Goal: Information Seeking & Learning: Understand process/instructions

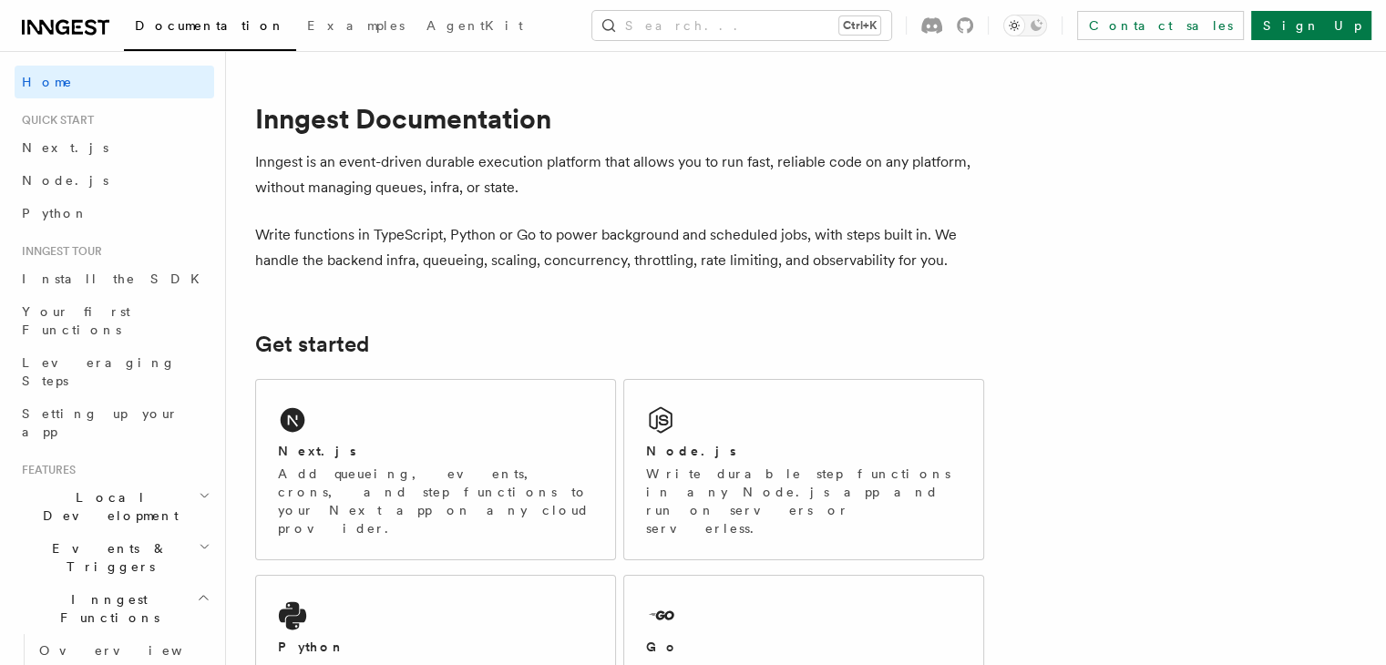
click at [733, 423] on div "Node.js Write durable step functions in any Node.js app and run on servers or s…" at bounding box center [803, 469] width 359 height 179
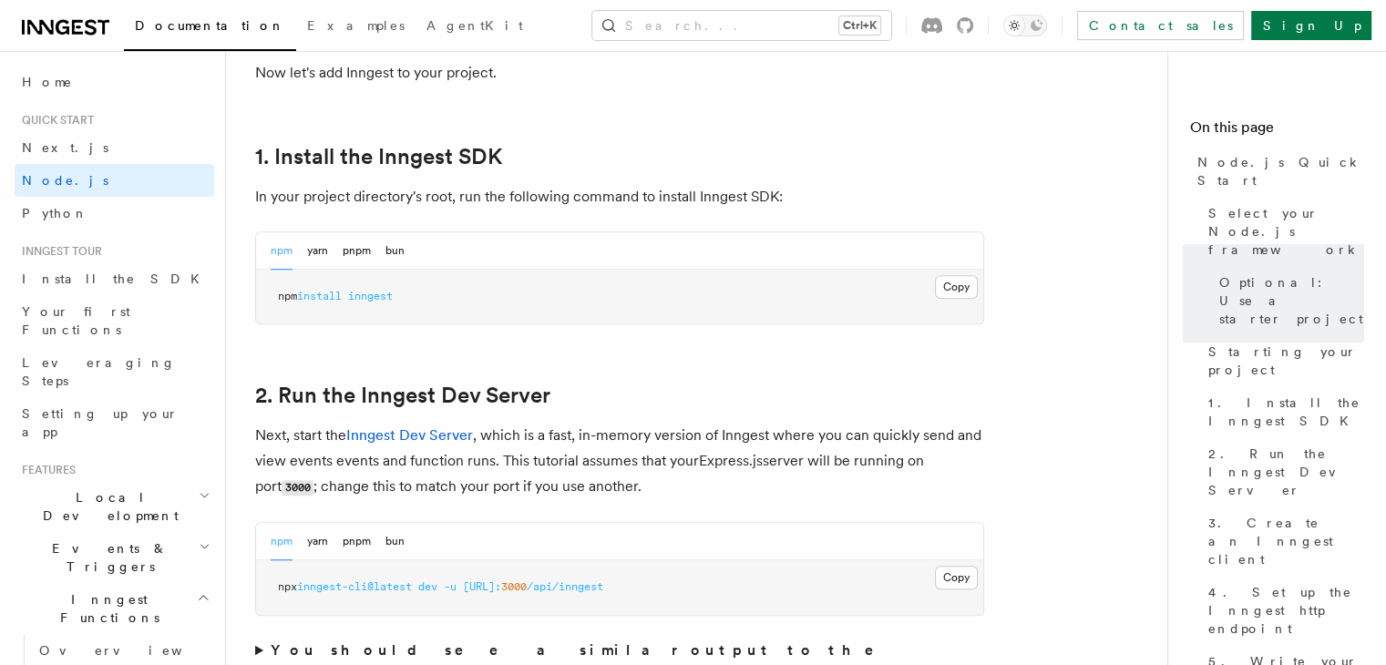
scroll to position [1147, 0]
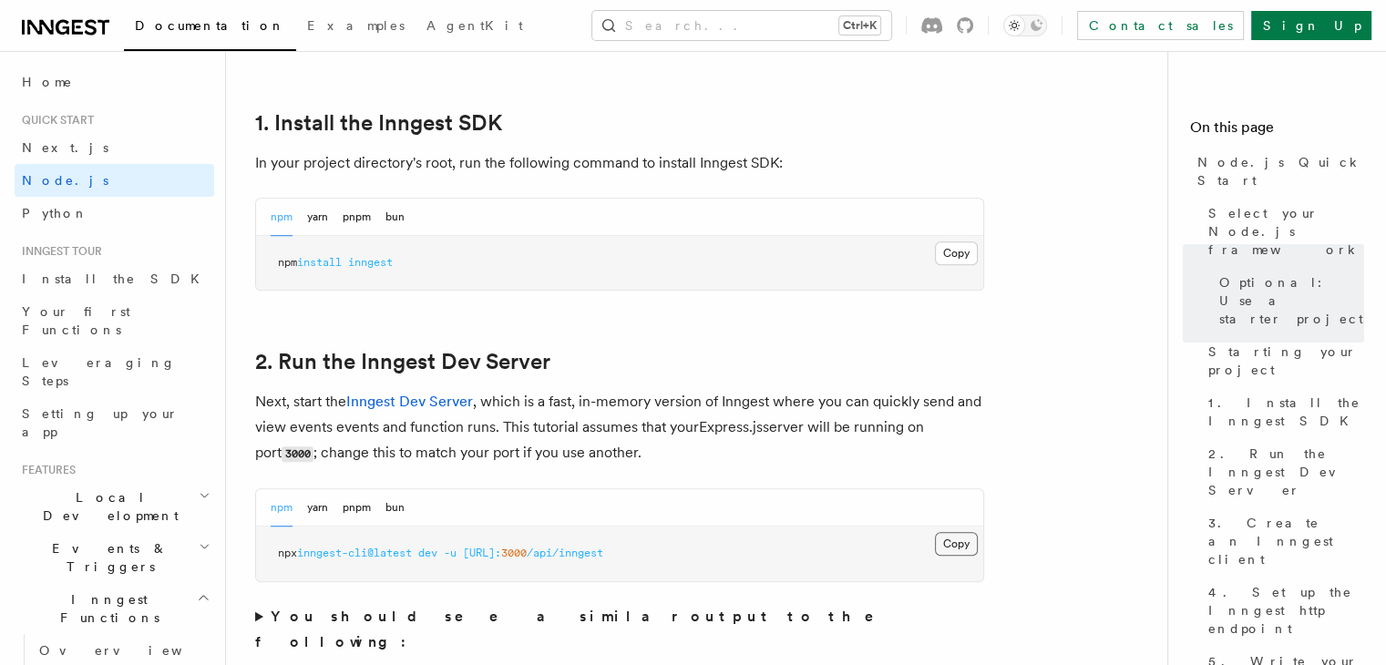
click at [957, 548] on button "Copy Copied" at bounding box center [956, 544] width 43 height 24
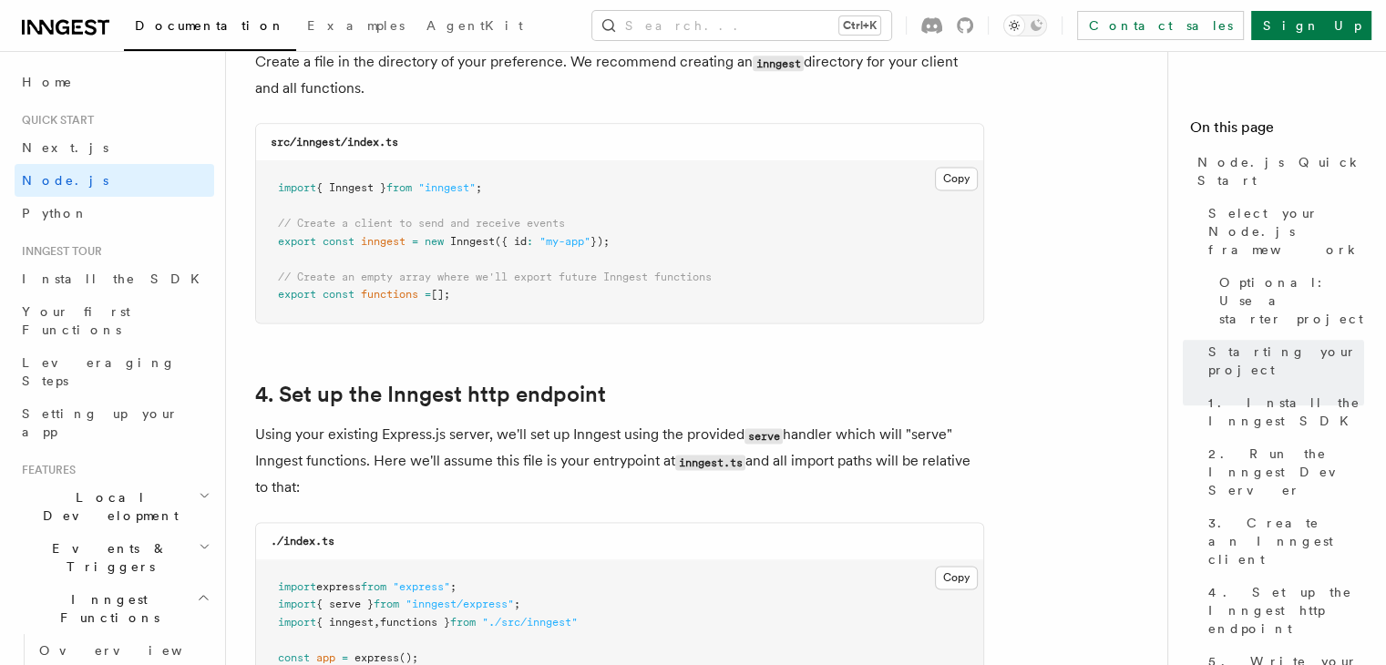
scroll to position [2459, 0]
drag, startPoint x: 340, startPoint y: 140, endPoint x: 296, endPoint y: 143, distance: 43.8
click at [296, 143] on code "src/inngest/index.ts" at bounding box center [335, 143] width 128 height 13
click at [455, 139] on div "Copy" at bounding box center [457, 144] width 49 height 27
click at [955, 176] on button "Copy Copied" at bounding box center [956, 180] width 43 height 24
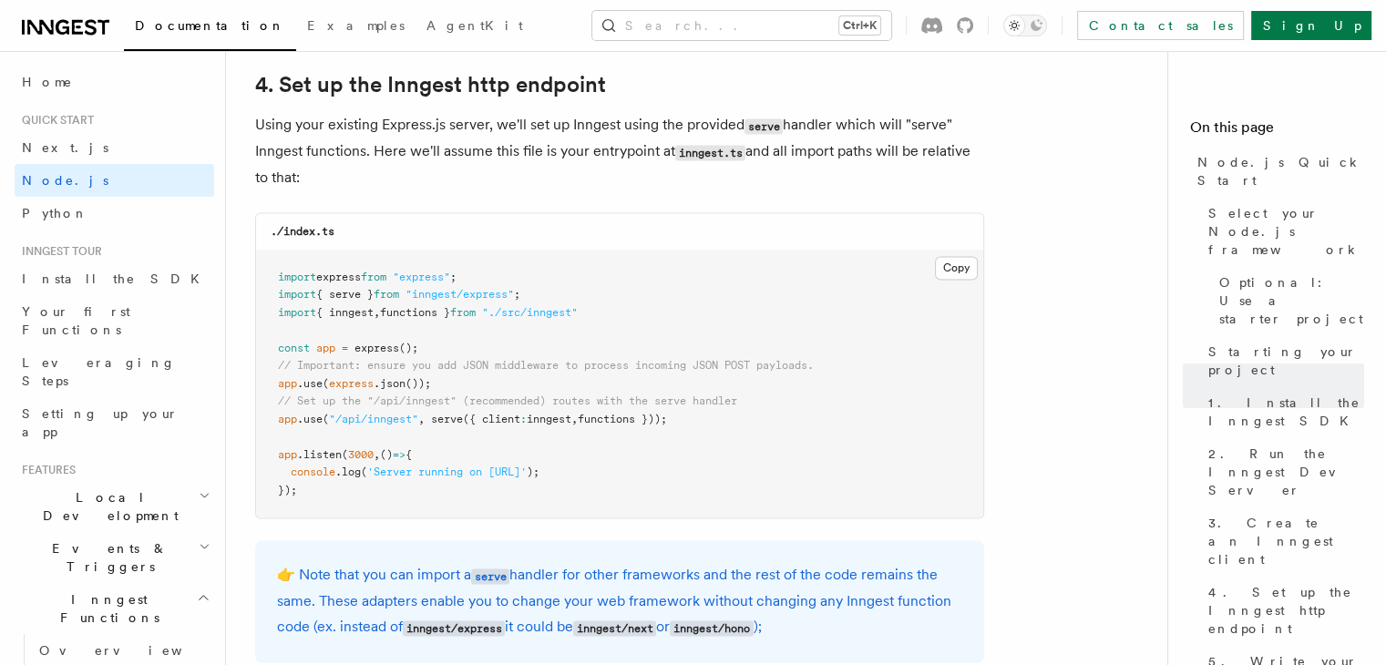
scroll to position [2769, 0]
click at [944, 260] on button "Copy Copied" at bounding box center [956, 268] width 43 height 24
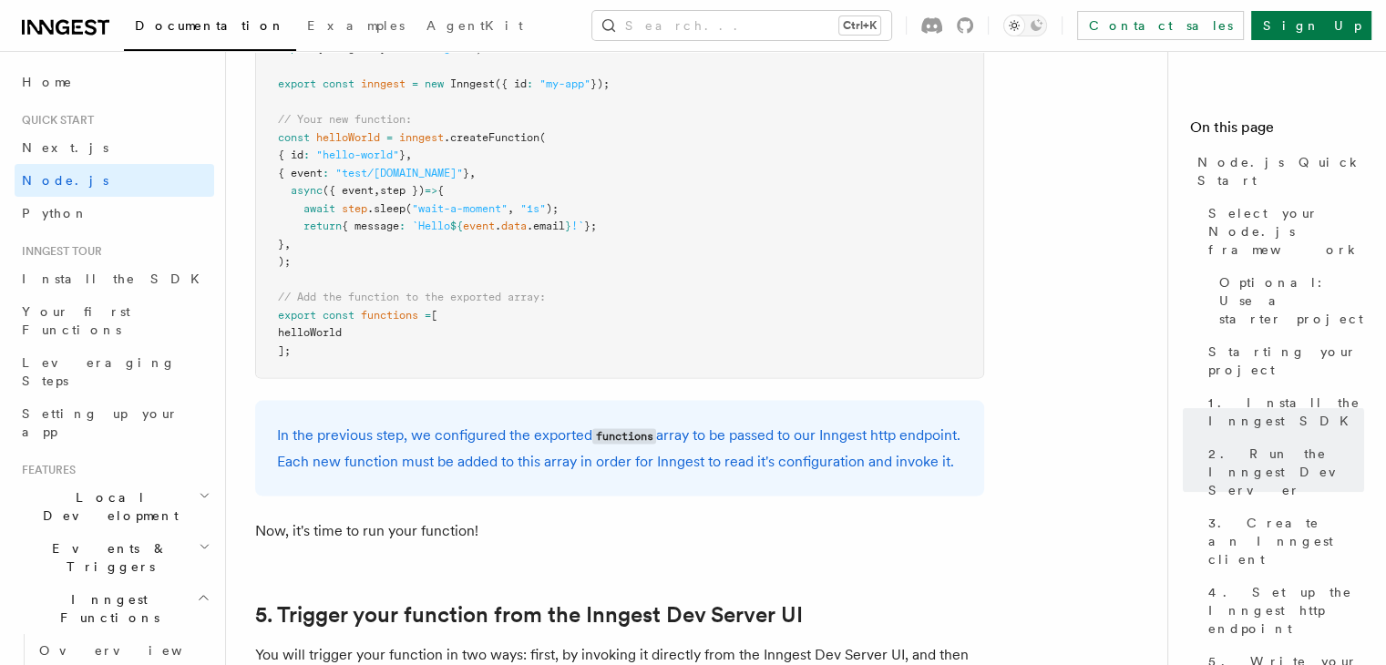
scroll to position [3648, 0]
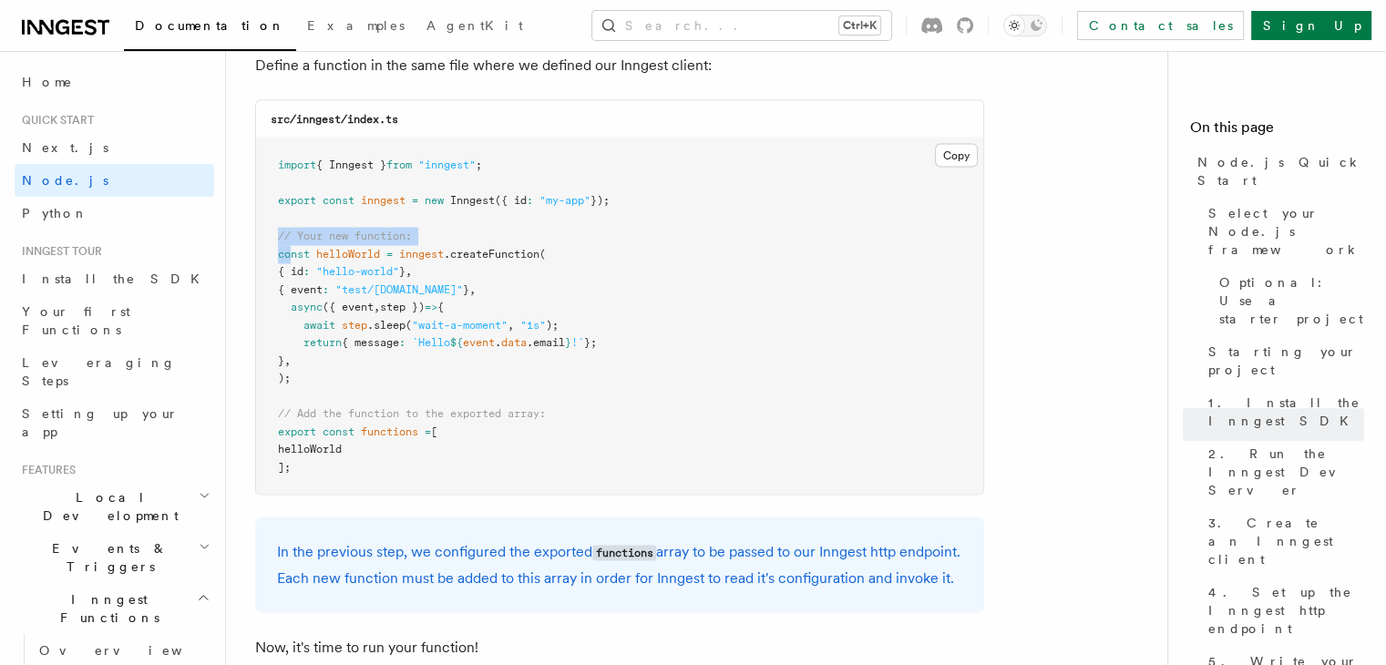
drag, startPoint x: 273, startPoint y: 249, endPoint x: 292, endPoint y: 262, distance: 22.8
click at [292, 262] on pre "import { Inngest } from "inngest" ; export const inngest = new Inngest ({ id : …" at bounding box center [619, 316] width 727 height 356
click at [296, 292] on span "{ event" at bounding box center [300, 289] width 45 height 13
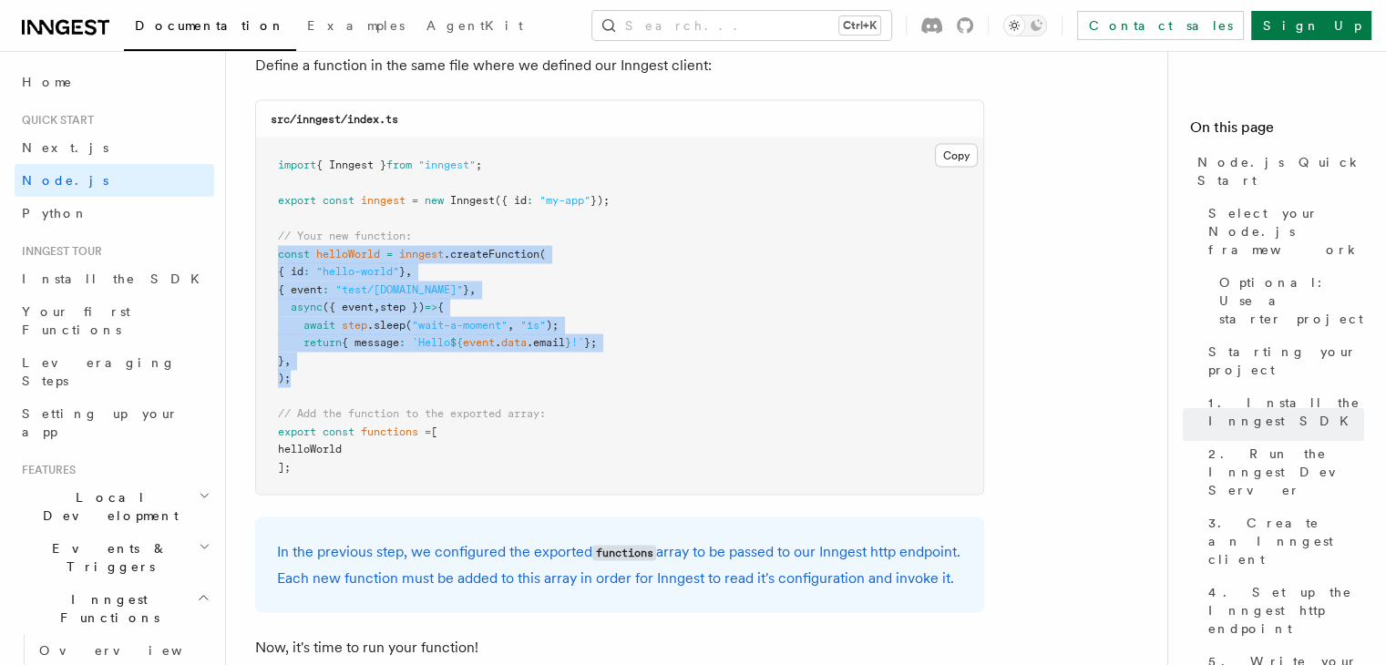
drag, startPoint x: 271, startPoint y: 256, endPoint x: 304, endPoint y: 374, distance: 122.9
click at [304, 374] on pre "import { Inngest } from "inngest" ; export const inngest = new Inngest ({ id : …" at bounding box center [619, 316] width 727 height 356
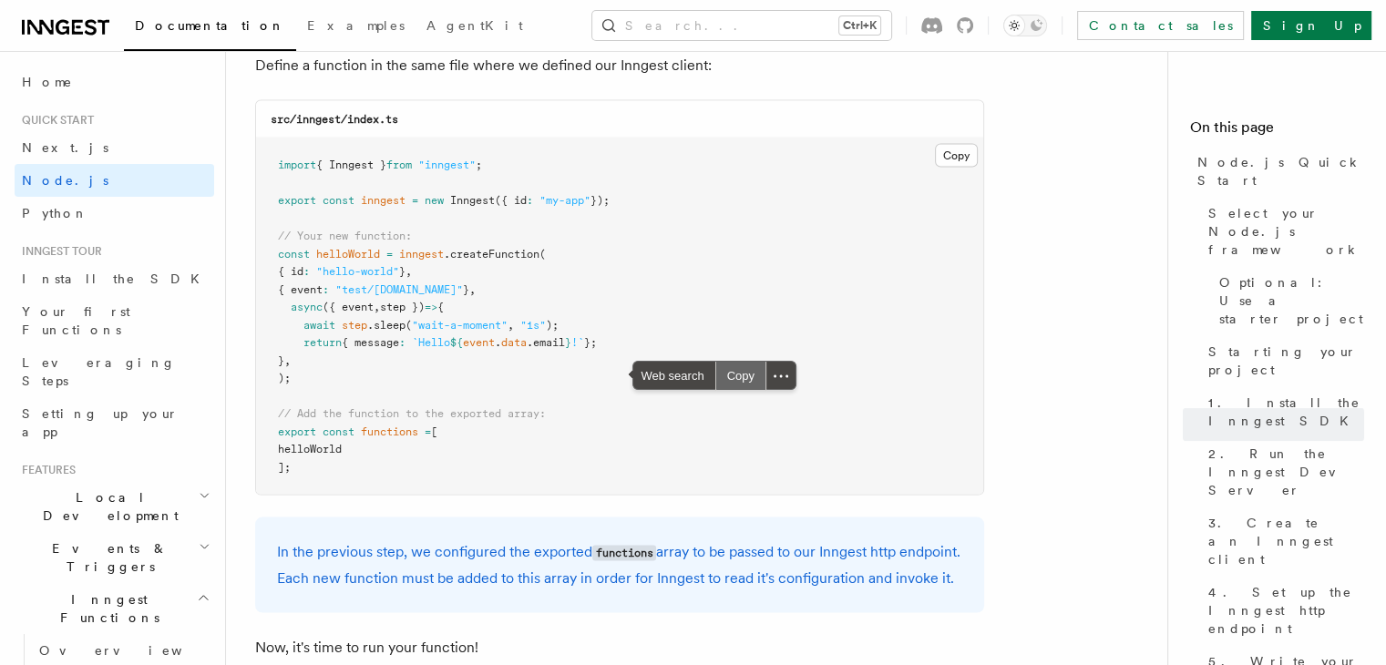
click at [738, 365] on div "Copy" at bounding box center [740, 375] width 49 height 27
